Goal: Check status: Check status

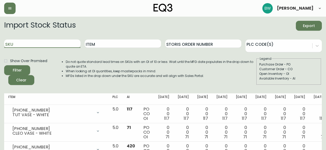
click at [40, 47] on input "SKU" at bounding box center [42, 44] width 76 height 8
type input "[PHONE_NUMBER]"
click at [4, 65] on button "Filter" at bounding box center [17, 70] width 26 height 10
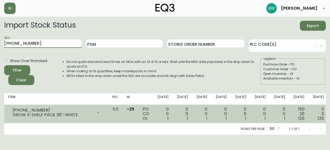
click at [96, 111] on icon at bounding box center [98, 113] width 4 height 4
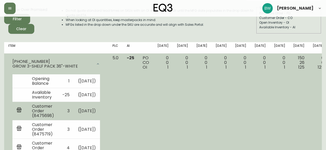
scroll to position [37, 0]
